Goal: Information Seeking & Learning: Learn about a topic

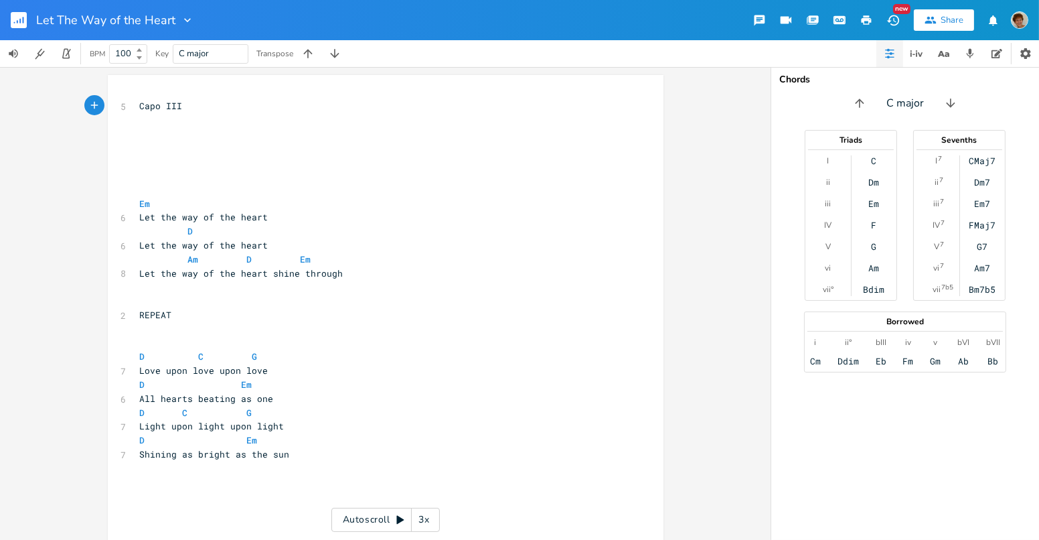
type textarea "​"
drag, startPoint x: 160, startPoint y: 149, endPoint x: 356, endPoint y: 173, distance: 197.6
click at [356, 173] on pre "​" at bounding box center [378, 176] width 483 height 14
click at [195, 148] on pre "​" at bounding box center [378, 148] width 483 height 14
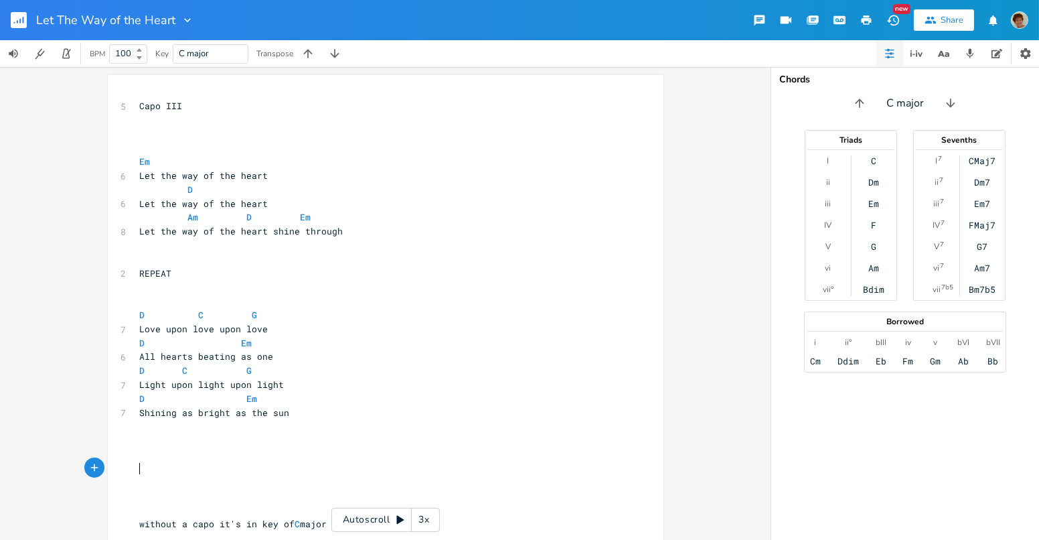
click at [152, 475] on pre "​" at bounding box center [378, 482] width 483 height 14
type textarea "w"
type textarea "W"
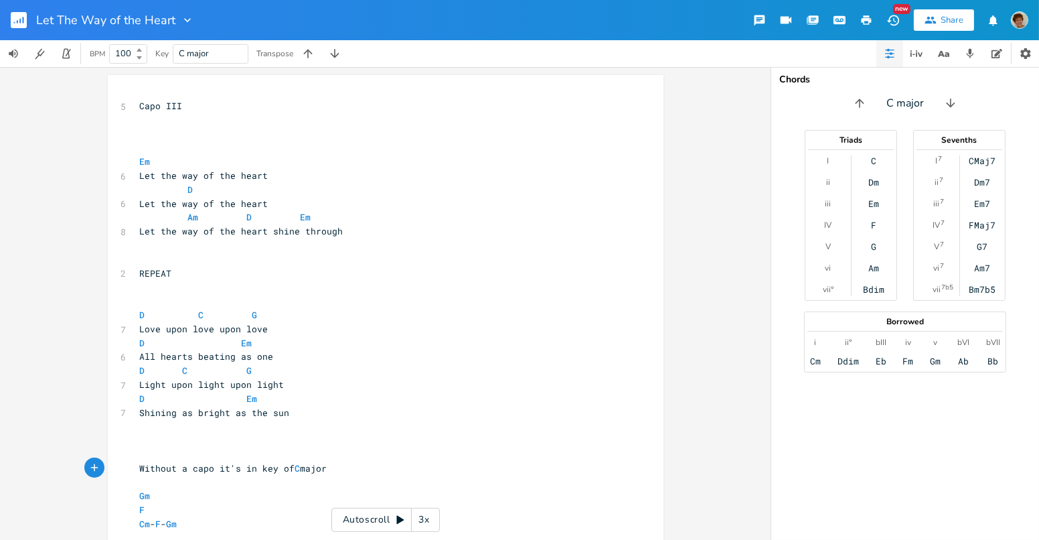
click at [270, 435] on pre "​" at bounding box center [378, 440] width 483 height 14
click at [141, 464] on span "Without a capo it's in key of C major" at bounding box center [233, 468] width 187 height 12
click at [226, 464] on span "Without a capo it's in key of C major" at bounding box center [233, 468] width 187 height 12
type textarea "w"
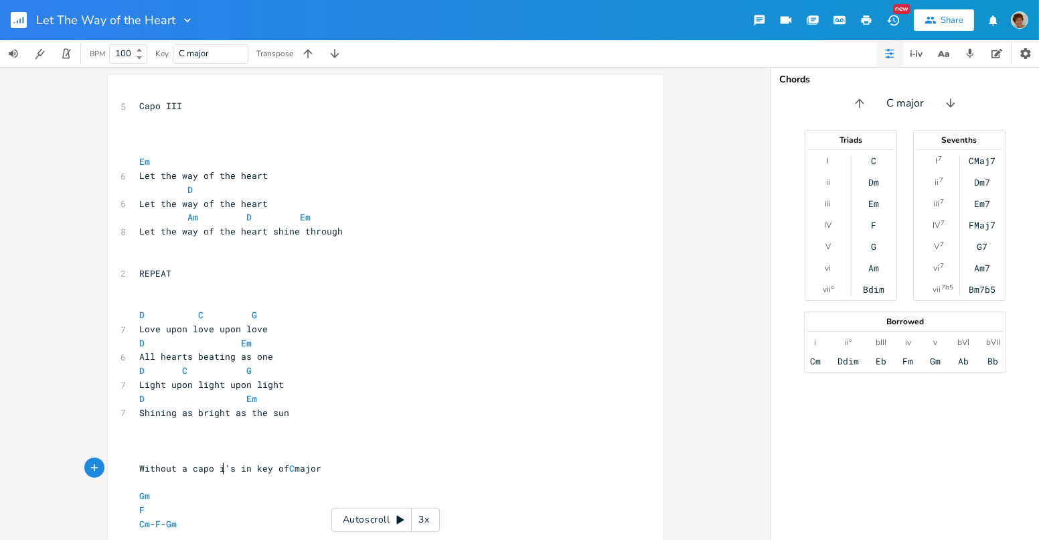
type textarea "t"
click at [143, 465] on span "Without a capo it's in key of C major" at bounding box center [233, 468] width 187 height 12
type textarea "w"
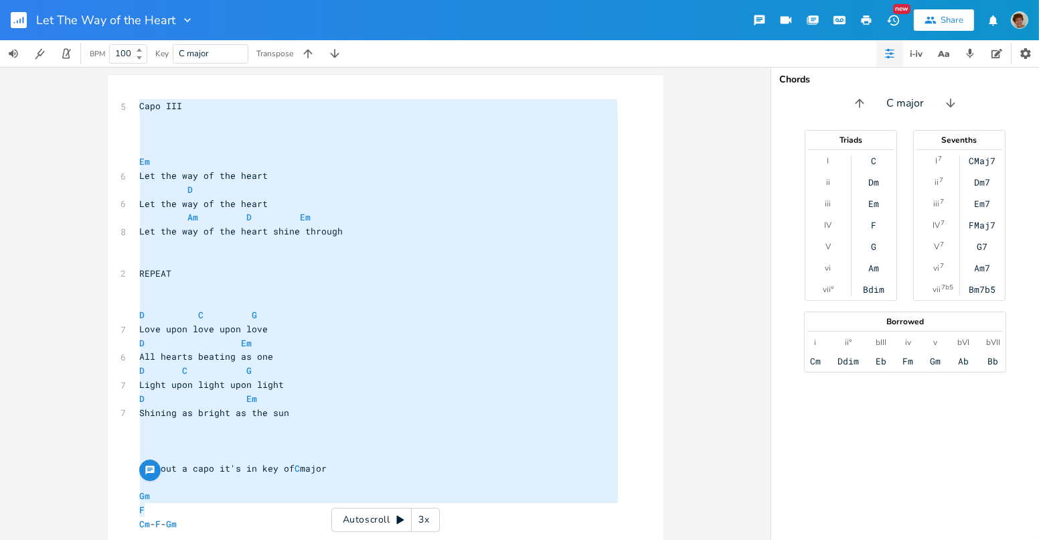
type textarea "Capo III Em Let the way of the heart D Let the way of the heart Am D Em Let the…"
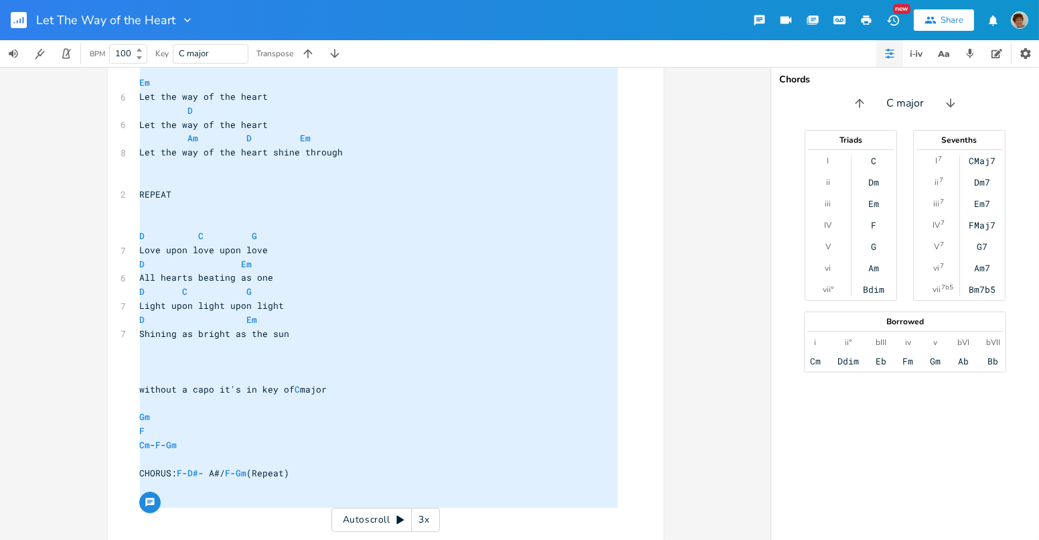
drag, startPoint x: 136, startPoint y: 104, endPoint x: 307, endPoint y: 534, distance: 463.3
click at [307, 534] on div "x 5 Capo III ​ ​ ​ Em 6 Let the way of the heart D 6 Let the way of the heart A…" at bounding box center [395, 280] width 517 height 527
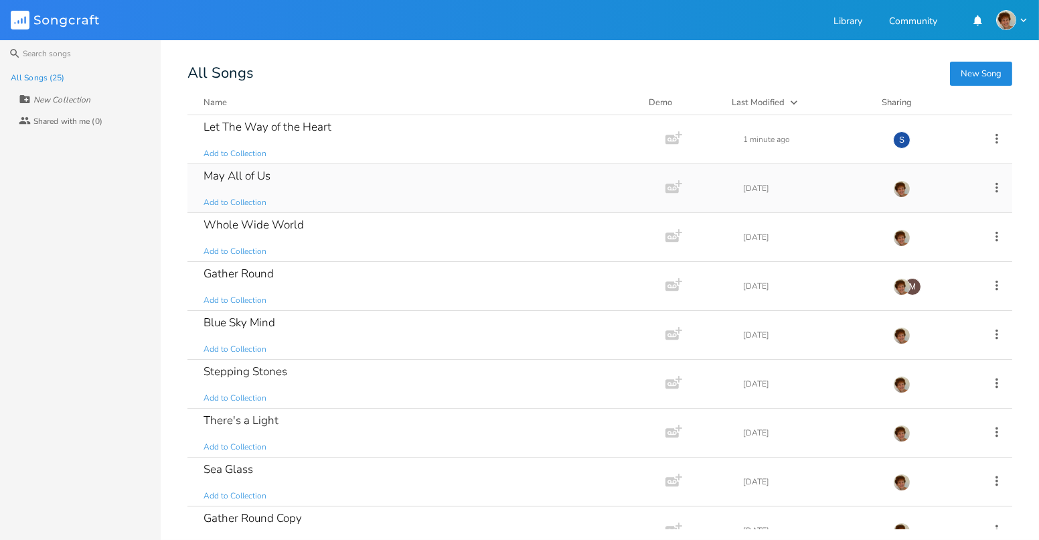
drag, startPoint x: 323, startPoint y: 187, endPoint x: 287, endPoint y: 170, distance: 40.1
click at [287, 170] on div "May All of Us Add to Collection" at bounding box center [424, 188] width 441 height 48
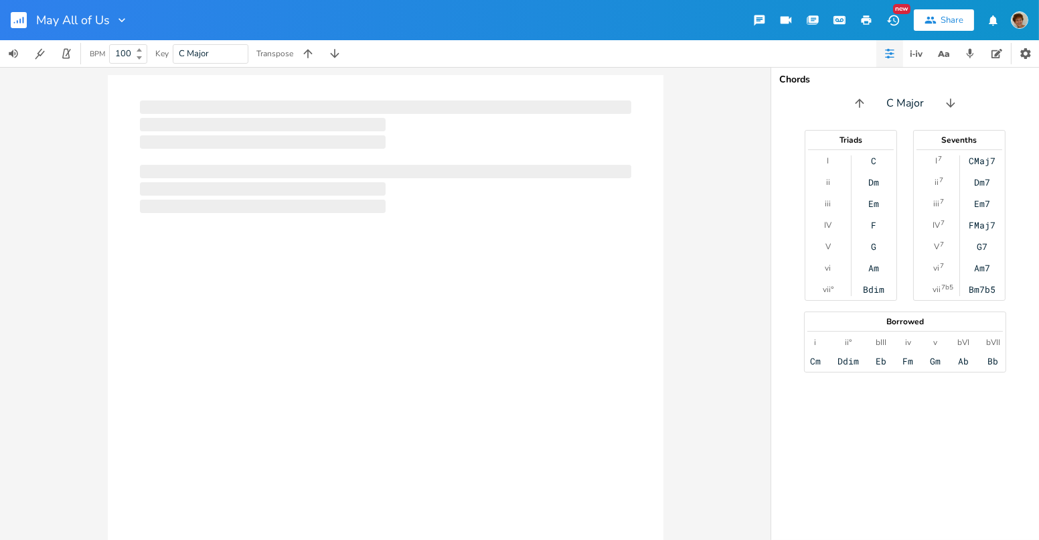
click at [287, 170] on div at bounding box center [385, 171] width 491 height 13
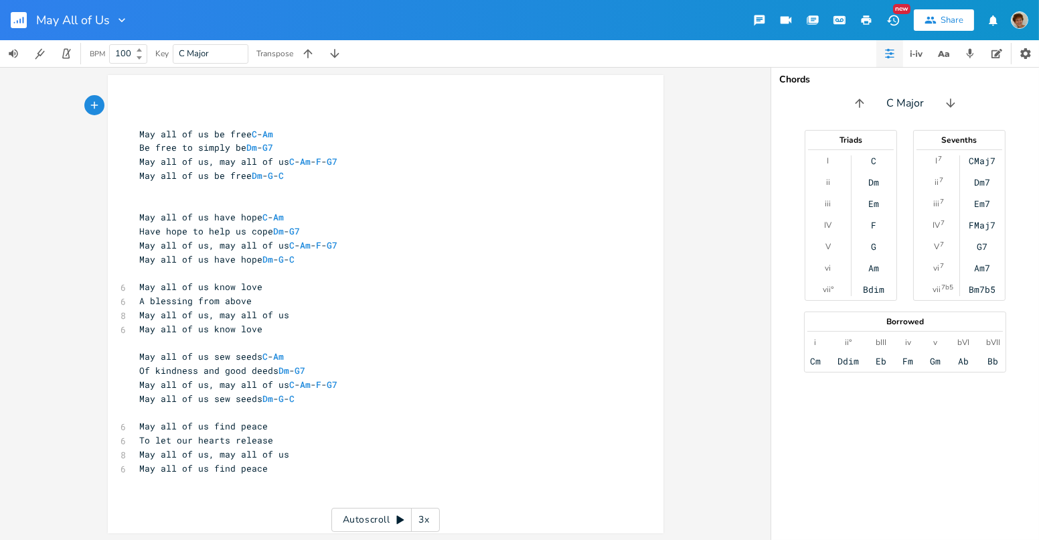
click at [161, 103] on pre "​" at bounding box center [378, 106] width 483 height 14
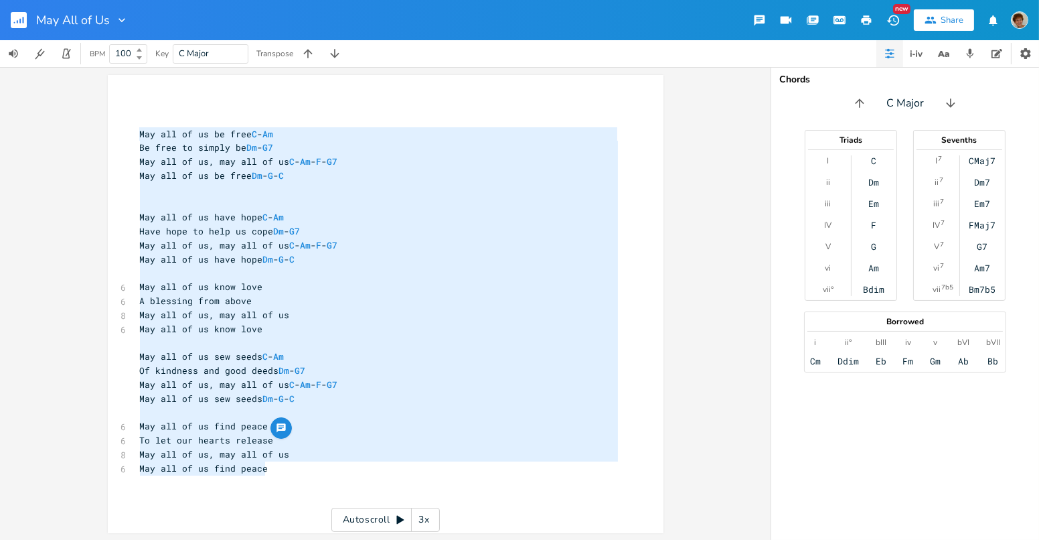
type textarea "May all of us be free C - Am Be free to simply be Dm - G7 May all of us, may al…"
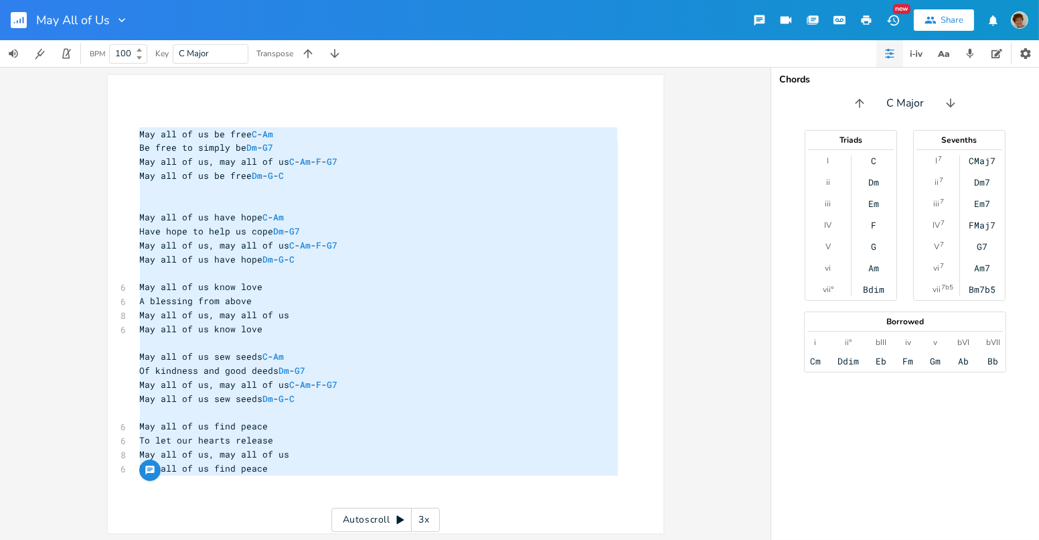
drag, startPoint x: 136, startPoint y: 133, endPoint x: 329, endPoint y: 475, distance: 393.3
click at [329, 475] on div "​ ​ May all of us be free C - Am Be free to simply be Dm - G7 May all of us, ma…" at bounding box center [378, 294] width 483 height 390
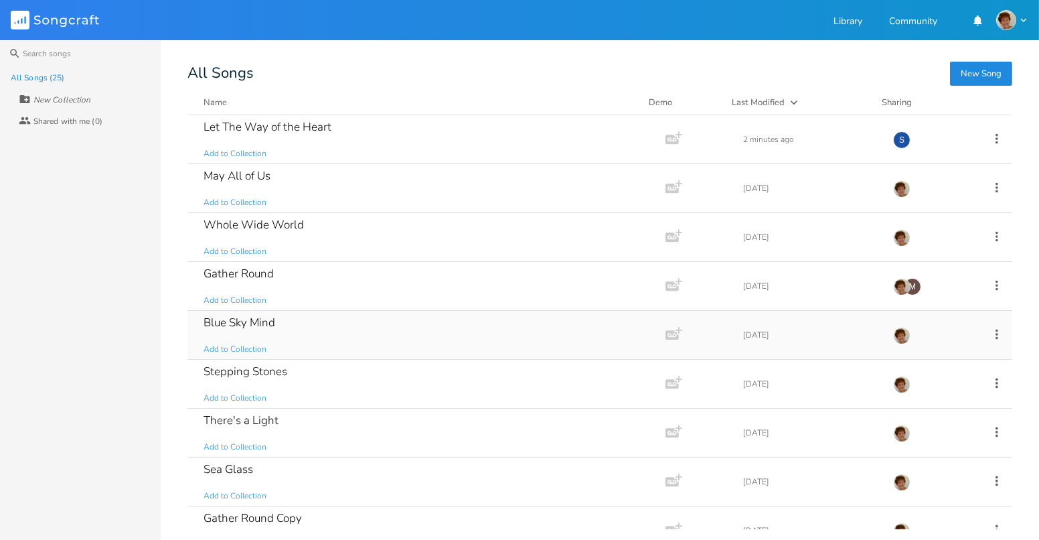
click at [301, 325] on div "Blue Sky Mind Add to Collection" at bounding box center [424, 335] width 441 height 48
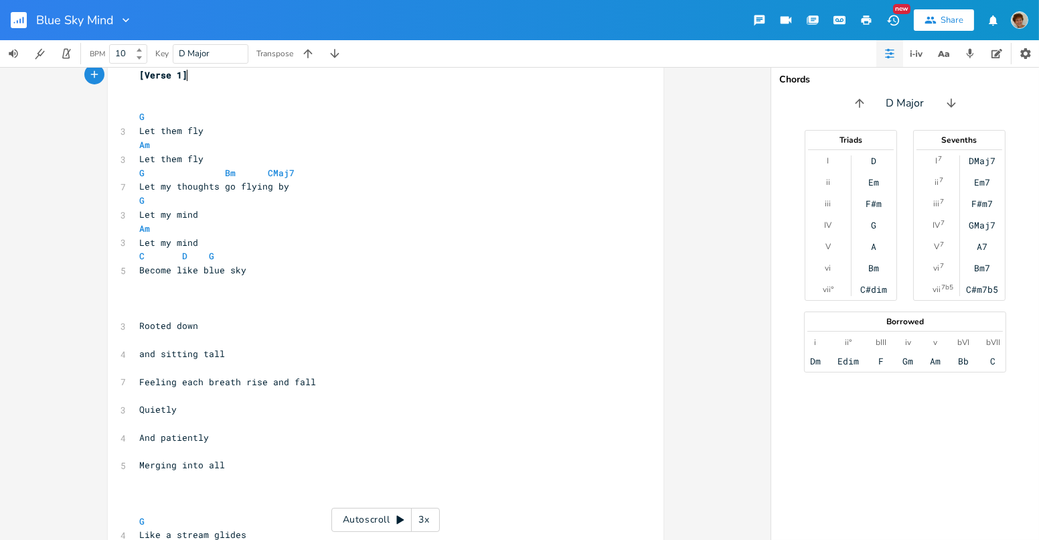
scroll to position [37, 0]
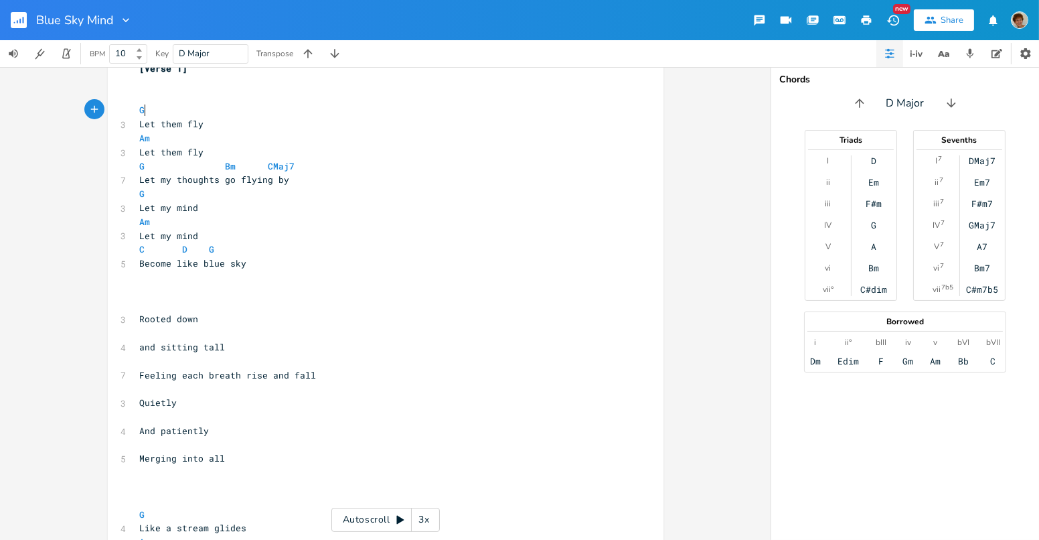
drag, startPoint x: 423, startPoint y: 110, endPoint x: 141, endPoint y: 105, distance: 281.9
click at [141, 105] on pre "G" at bounding box center [378, 110] width 483 height 14
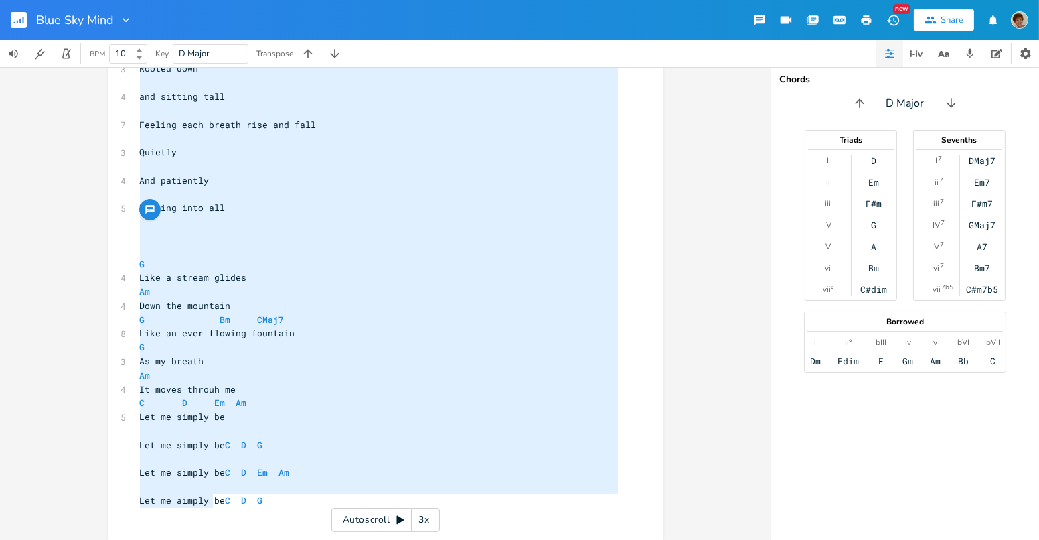
scroll to position [0, 0]
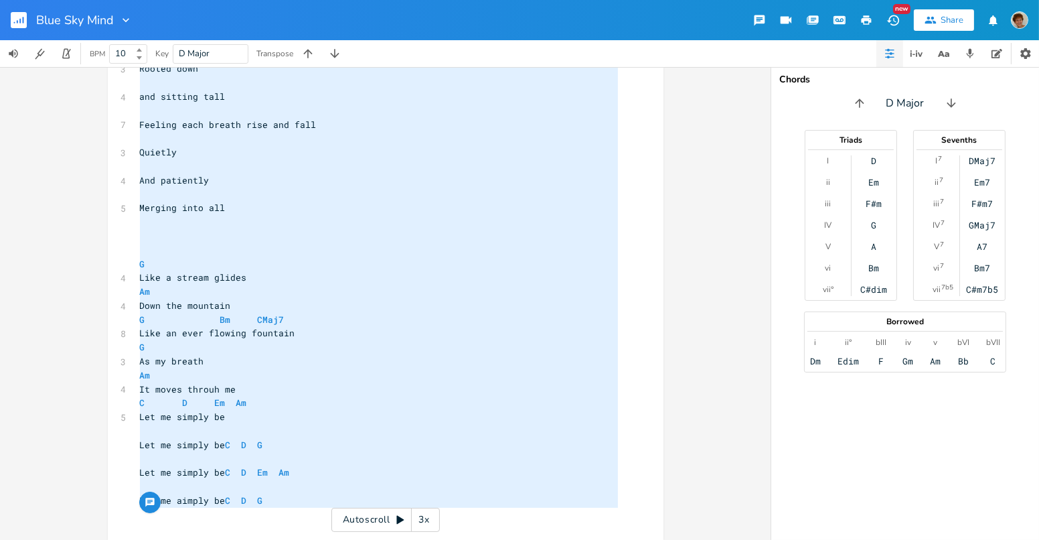
type textarea "G Let them fly Am Let them fly G Bm CMaj7 Let my thoughts go flying by G Let my…"
drag, startPoint x: 133, startPoint y: 110, endPoint x: 404, endPoint y: 530, distance: 499.7
click at [404, 530] on div "G Let them fly Am Let them fly G Bm CMaj7 Let my thoughts go flying by G Let my…" at bounding box center [385, 303] width 771 height 473
click at [726, 131] on div "G Let them fly Am Let them fly G Bm CMaj7 Let my thoughts go flying by G Let my…" at bounding box center [385, 303] width 771 height 473
click at [637, 135] on div "x [Verse 1] ​ ​ G 3 Let them fly Am 3 Let them fly G Bm CMaj7 7 Let my thoughts…" at bounding box center [395, 167] width 517 height 716
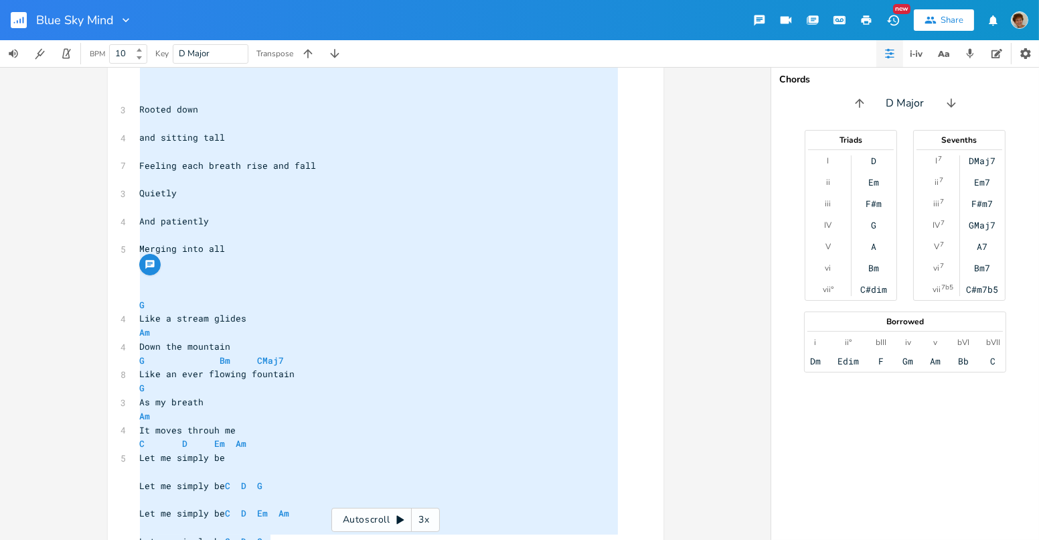
scroll to position [288, 0]
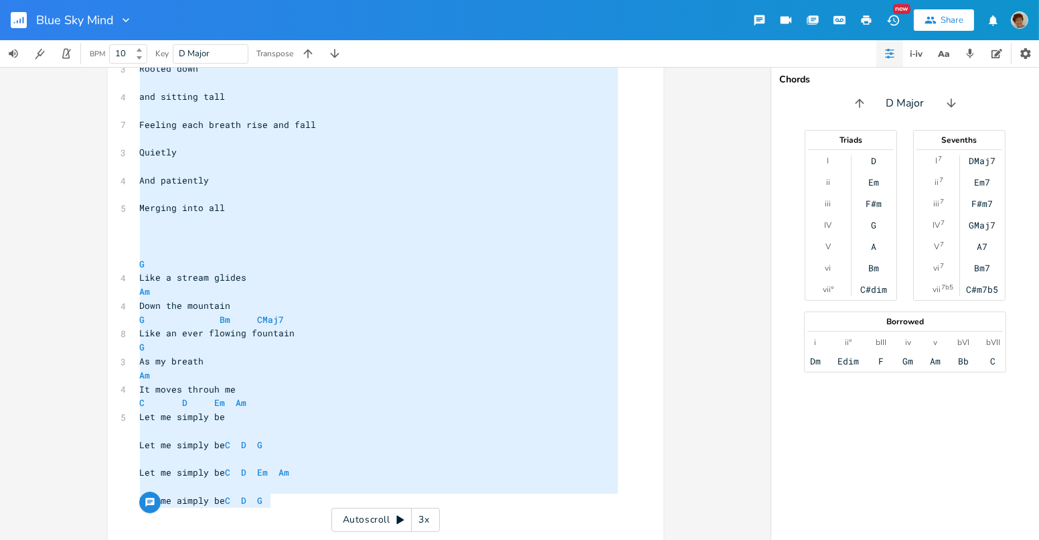
type textarea "G Let them fly Am Let them fly G Bm CMaj7 Let my thoughts go flying by G Let my…"
drag, startPoint x: 135, startPoint y: 135, endPoint x: 323, endPoint y: 521, distance: 428.8
click at [323, 521] on div "x [Verse 1] ​ ​ G 3 Let them fly Am 3 Let them fly G Bm CMaj7 7 Let my thoughts…" at bounding box center [378, 167] width 483 height 716
